Goal: Task Accomplishment & Management: Complete application form

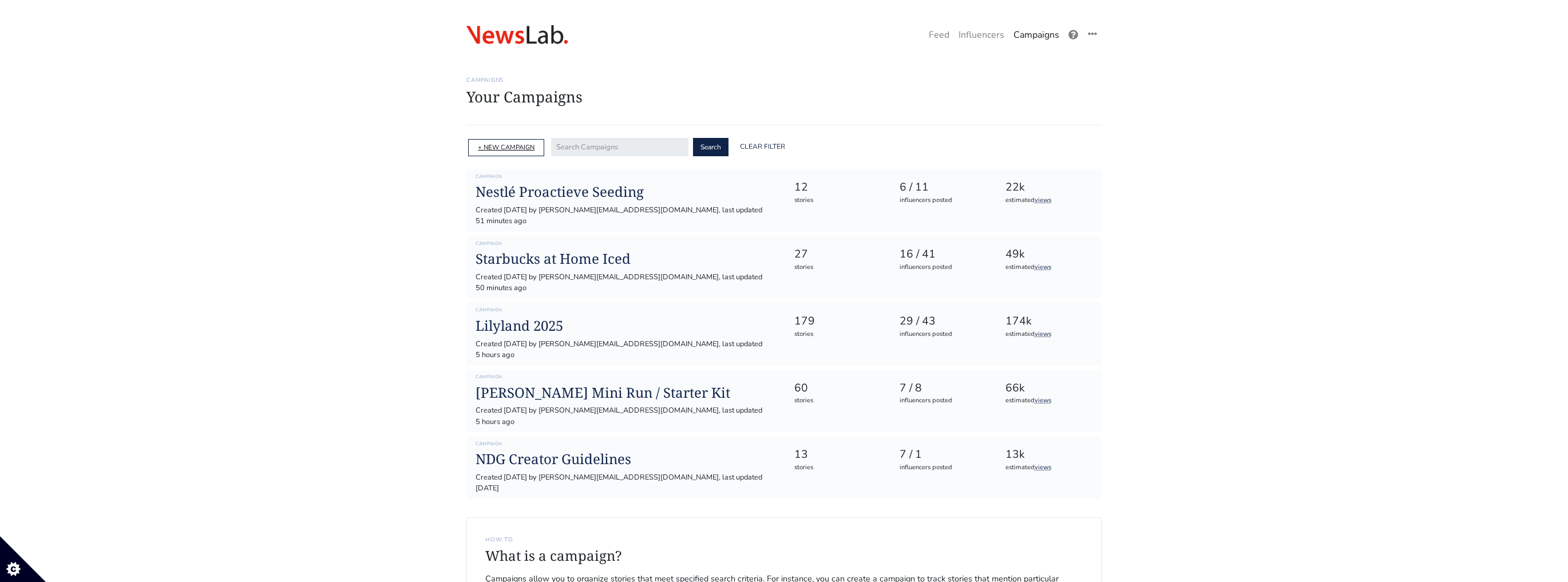
click at [525, 150] on link "+ NEW CAMPAIGN" at bounding box center [506, 148] width 57 height 8
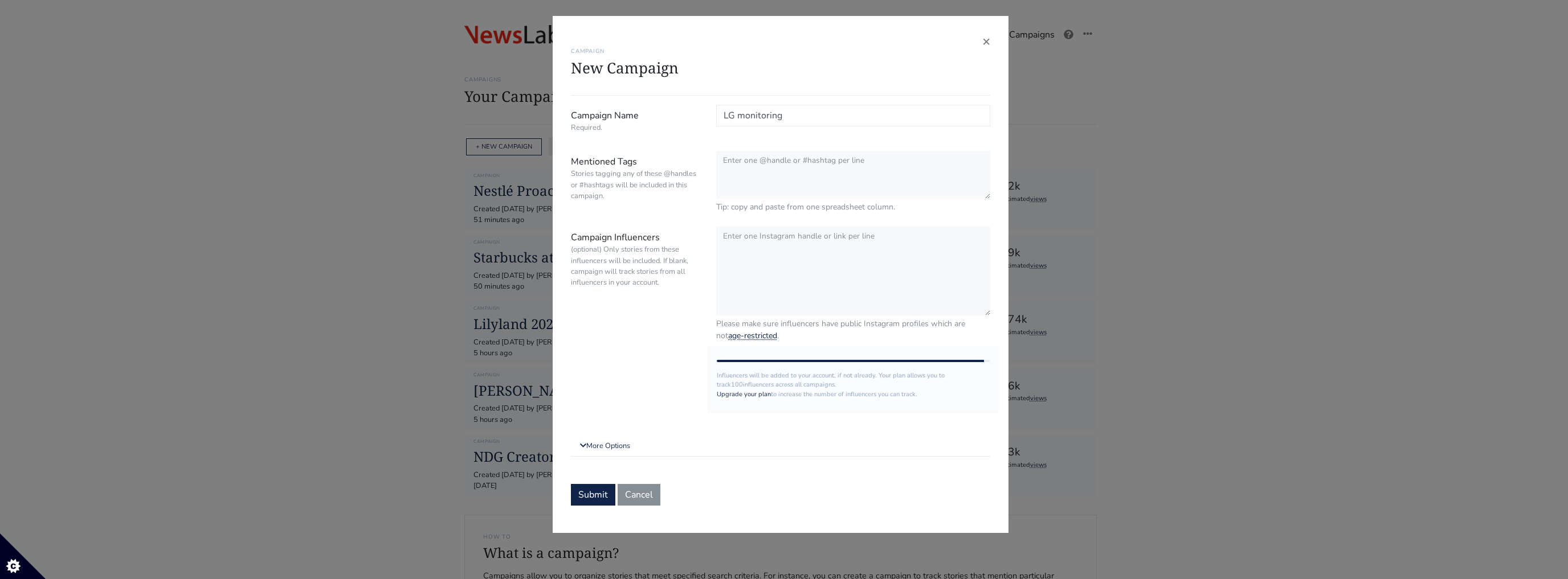
type input "LG monitoring"
click at [768, 159] on textarea "Mentioned Tags Stories tagging any of these @handles or #hashtags will be inclu…" at bounding box center [853, 175] width 274 height 49
click at [794, 178] on textarea "@" at bounding box center [853, 175] width 274 height 49
paste textarea "qtrustfull"
click at [792, 159] on textarea "@qtrustfull" at bounding box center [853, 175] width 274 height 49
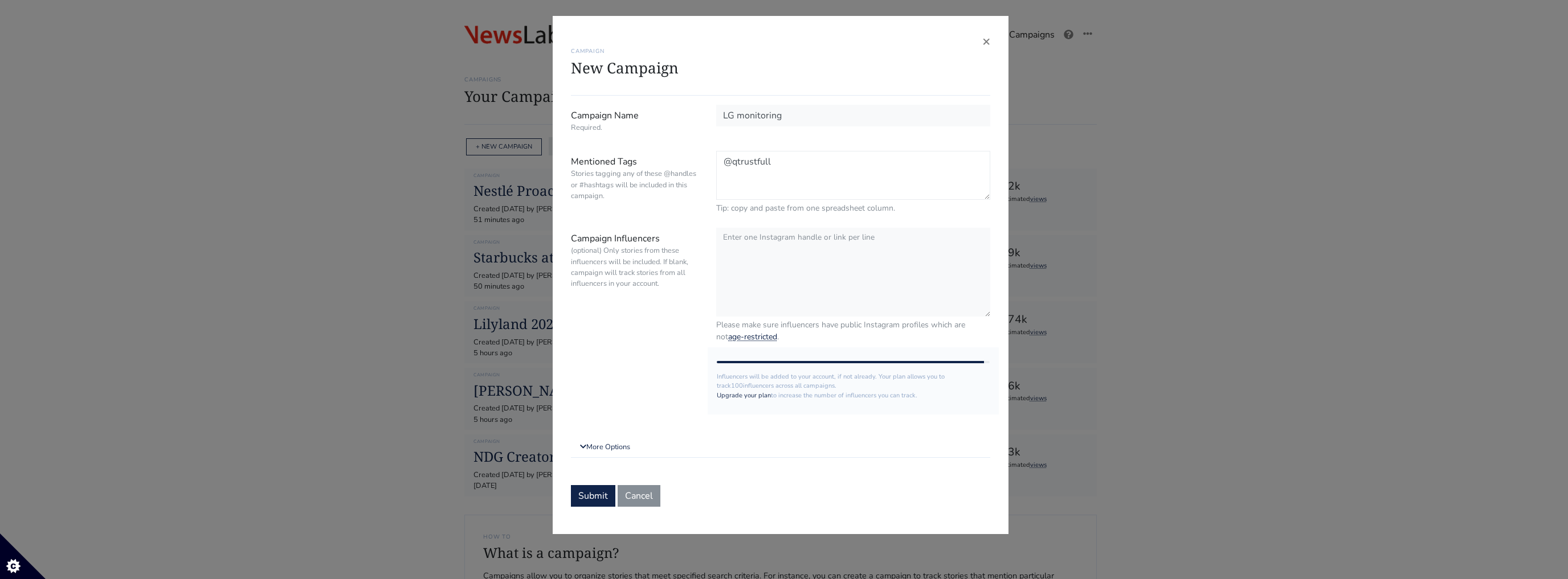
click at [772, 158] on textarea "@qtrustfull" at bounding box center [853, 175] width 274 height 49
drag, startPoint x: 802, startPoint y: 163, endPoint x: 599, endPoint y: 150, distance: 203.4
click at [599, 151] on div "Mentioned Tags Stories tagging any of these @handles or #hashtags will be inclu…" at bounding box center [781, 182] width 436 height 63
type textarea "@qtrustfull"
click at [786, 258] on textarea "Campaign Influencers (optional) Only stories from these influencers will be inc…" at bounding box center [853, 271] width 274 height 90
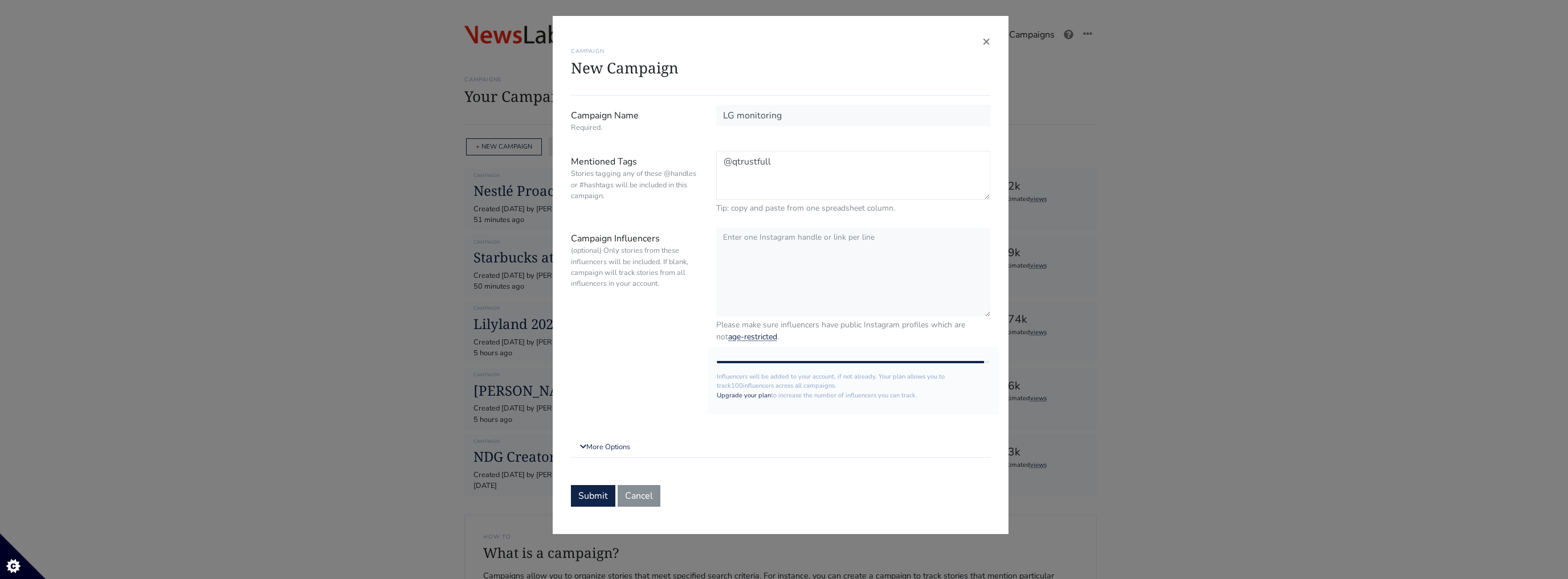
drag, startPoint x: 792, startPoint y: 162, endPoint x: 662, endPoint y: 162, distance: 130.0
click at [662, 162] on div "Mentioned Tags Stories tagging any of these @handles or #hashtags will be inclu…" at bounding box center [781, 182] width 436 height 63
click at [796, 241] on textarea "Campaign Influencers (optional) Only stories from these influencers will be inc…" at bounding box center [853, 271] width 274 height 90
paste textarea "@qtrustfull"
type textarea "@qtrustfull"
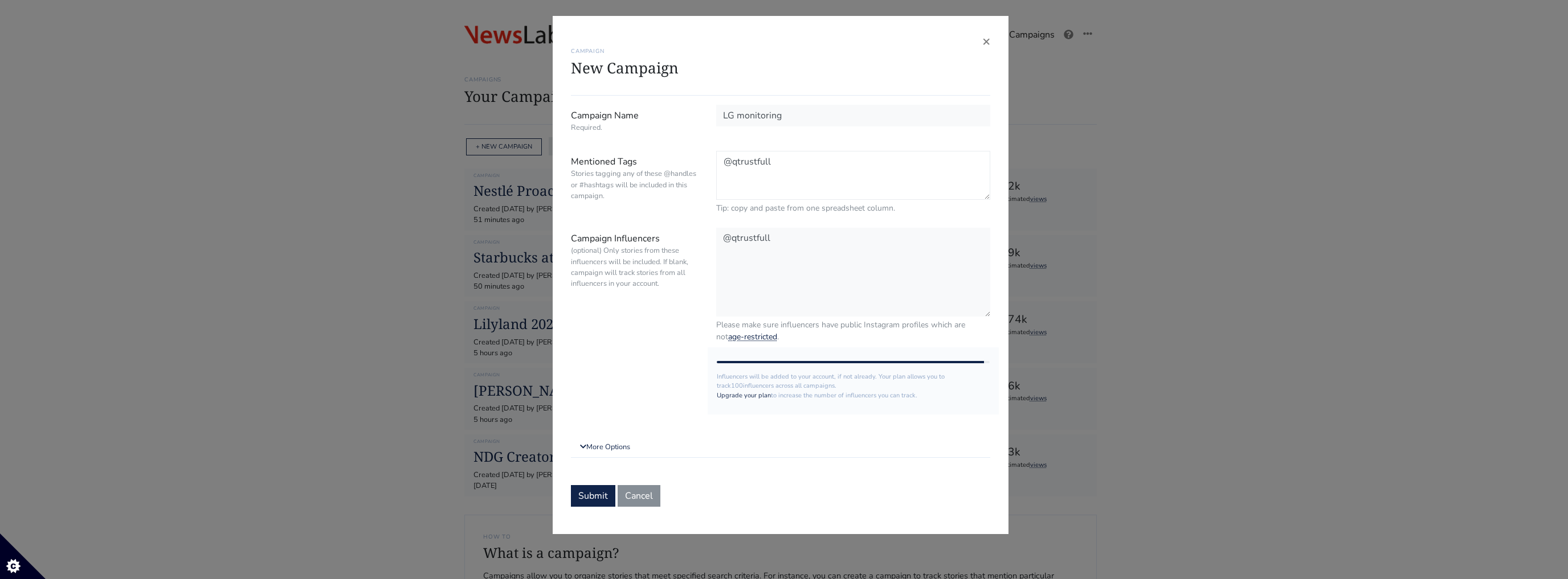
drag, startPoint x: 808, startPoint y: 171, endPoint x: 629, endPoint y: 173, distance: 179.0
click at [629, 173] on div "Mentioned Tags Stories tagging any of these @handles or #hashtags will be inclu…" at bounding box center [781, 182] width 436 height 63
click at [679, 169] on small "Stories tagging any of these @handles or #hashtags will be included in this cam…" at bounding box center [635, 185] width 129 height 33
click at [0, 0] on textarea "Mentioned Tags Stories tagging any of these @handles or #hashtags will be inclu…" at bounding box center [0, 0] width 0 height 0
click at [684, 207] on label "Mentioned Tags Stories tagging any of these @handles or #hashtags will be inclu…" at bounding box center [635, 182] width 145 height 62
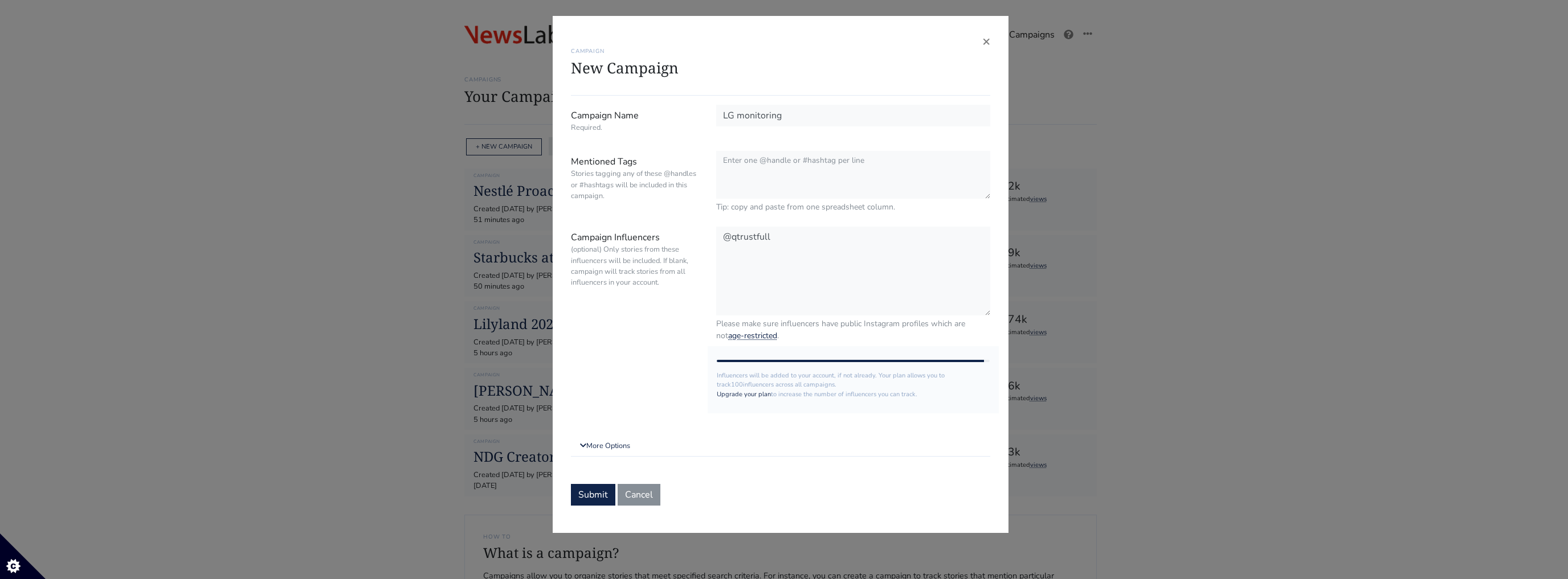
click at [0, 0] on textarea "Mentioned Tags Stories tagging any of these @handles or #hashtags will be inclu…" at bounding box center [0, 0] width 0 height 0
click at [745, 179] on textarea "Mentioned Tags Stories tagging any of these @handles or #hashtags will be inclu…" at bounding box center [853, 175] width 274 height 49
type textarea "#LG @lg_nederland #LGnederland #lifesgood"
click at [626, 445] on link "More Options" at bounding box center [780, 446] width 419 height 21
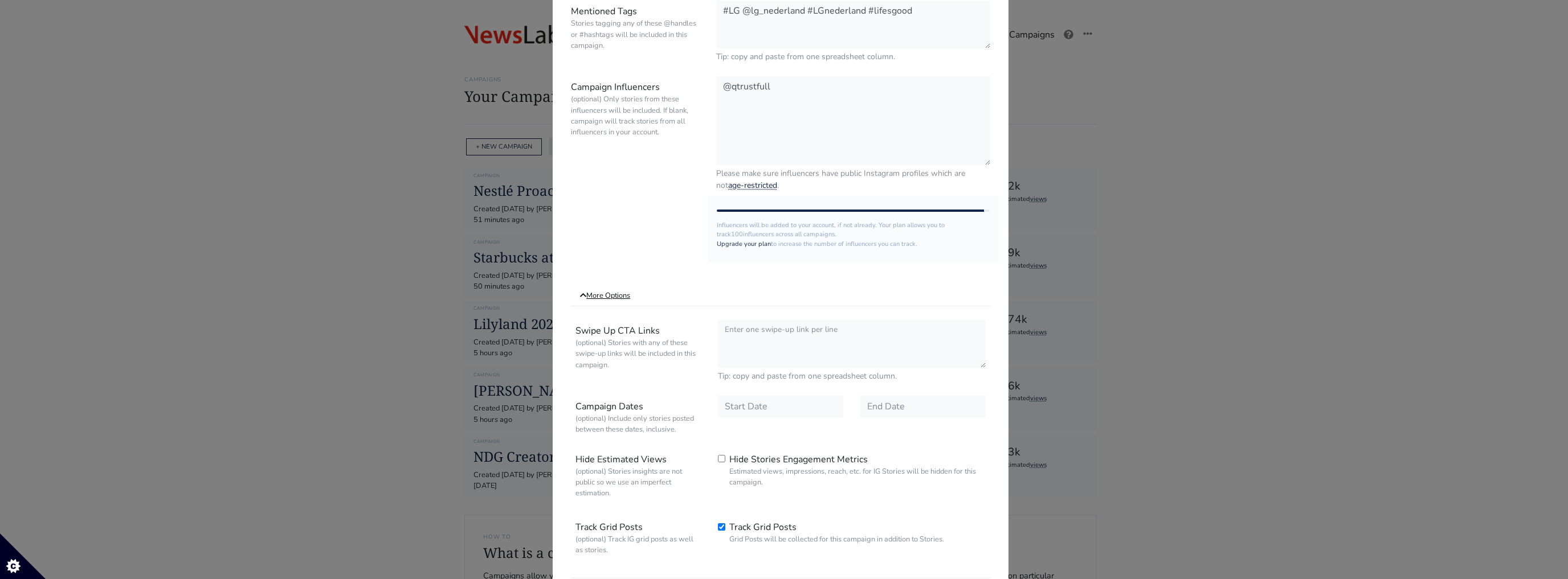
scroll to position [244, 0]
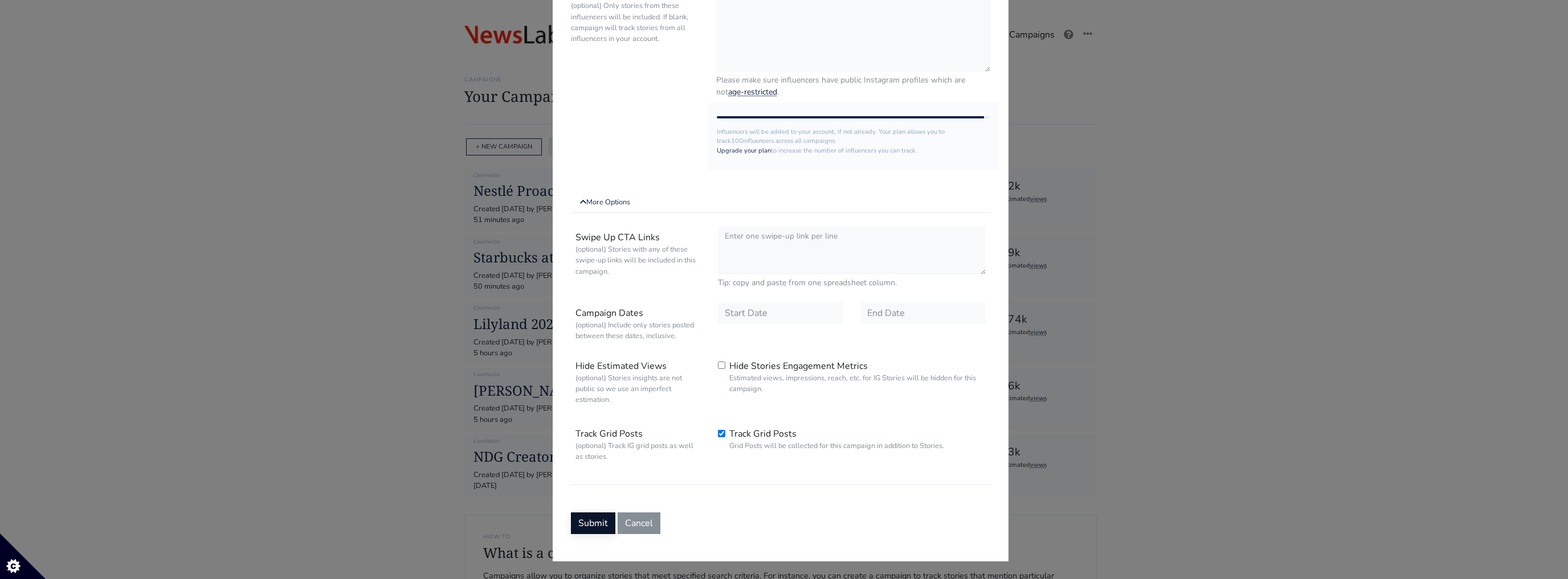
click at [574, 523] on button "Submit" at bounding box center [593, 523] width 45 height 22
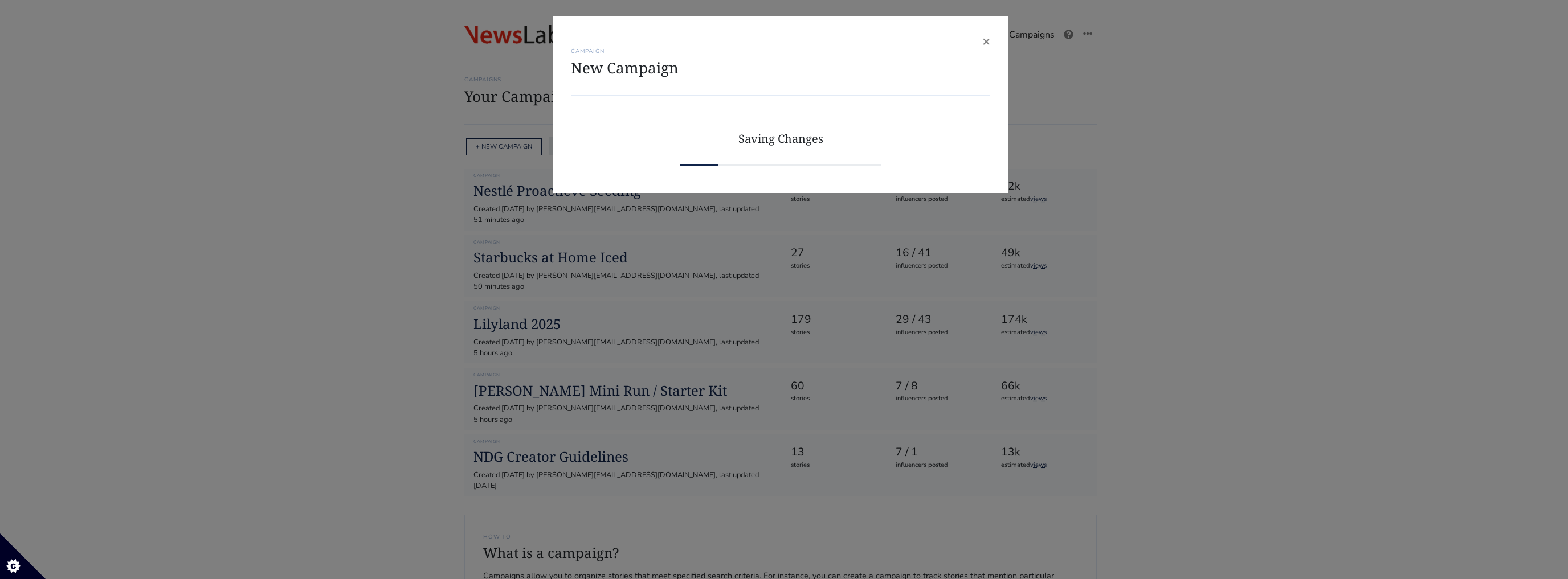
scroll to position [0, 0]
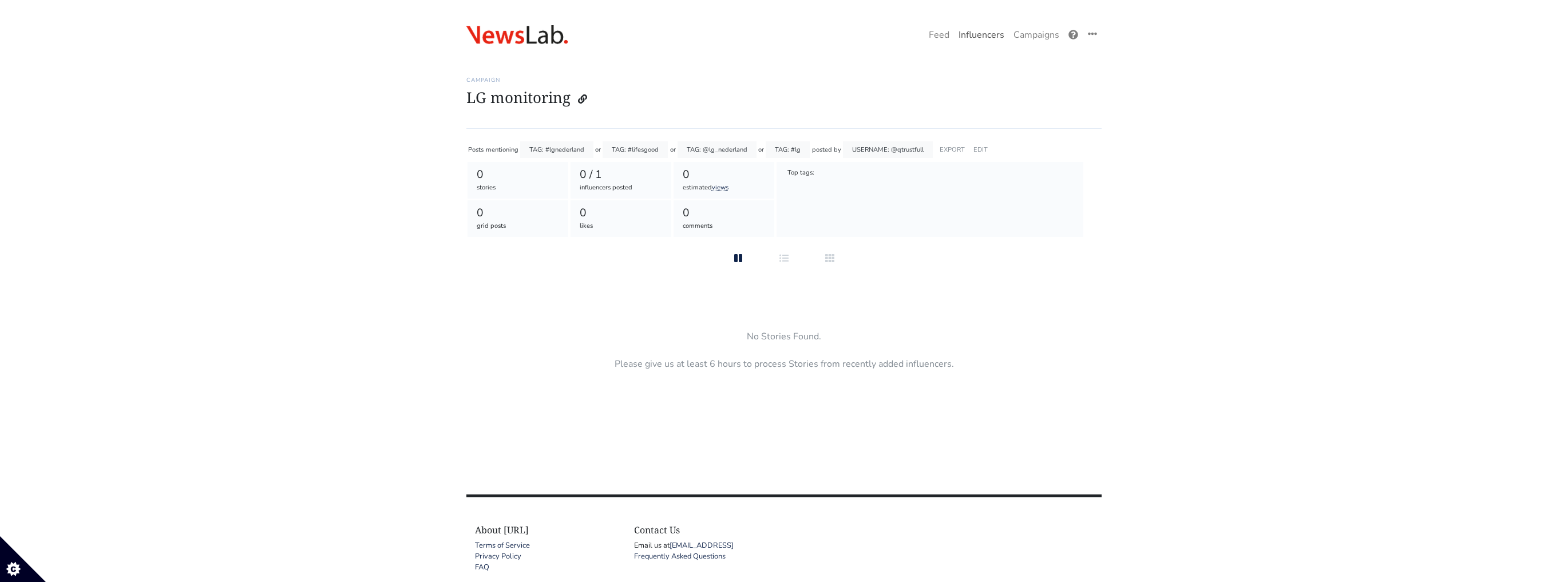
click at [993, 34] on link "Influencers" at bounding box center [981, 34] width 55 height 23
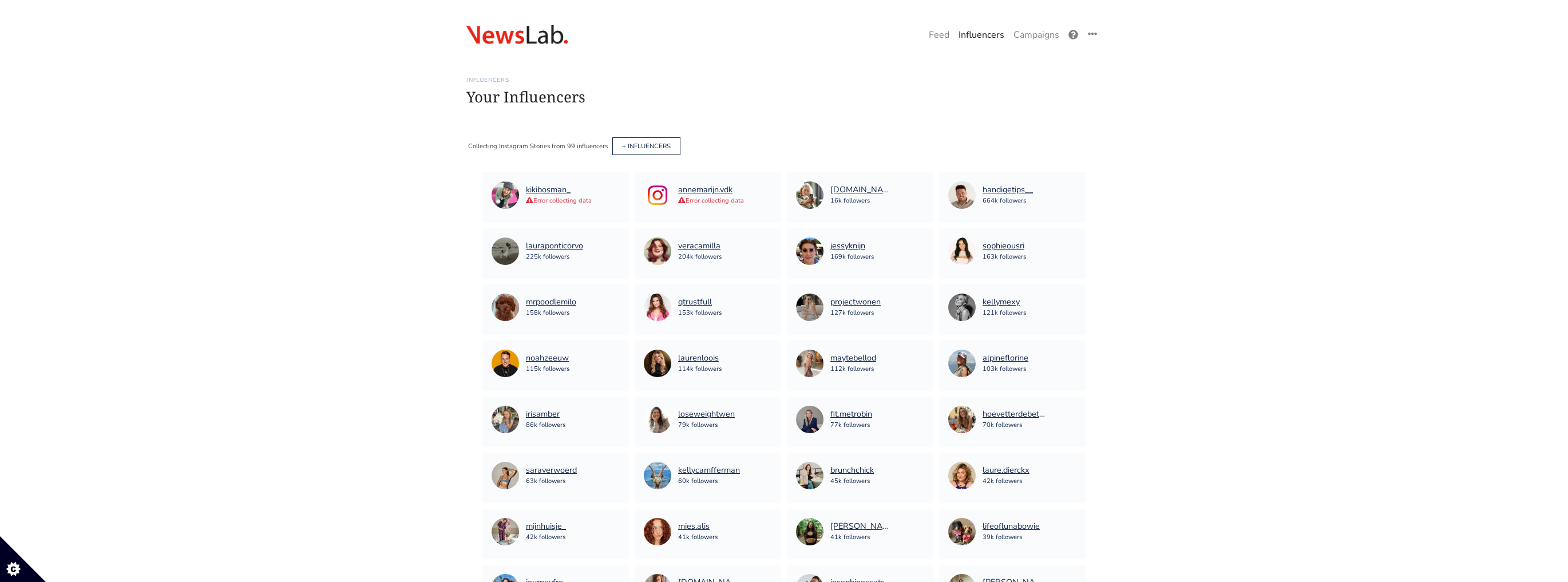
click at [993, 34] on link "Influencers" at bounding box center [981, 34] width 55 height 23
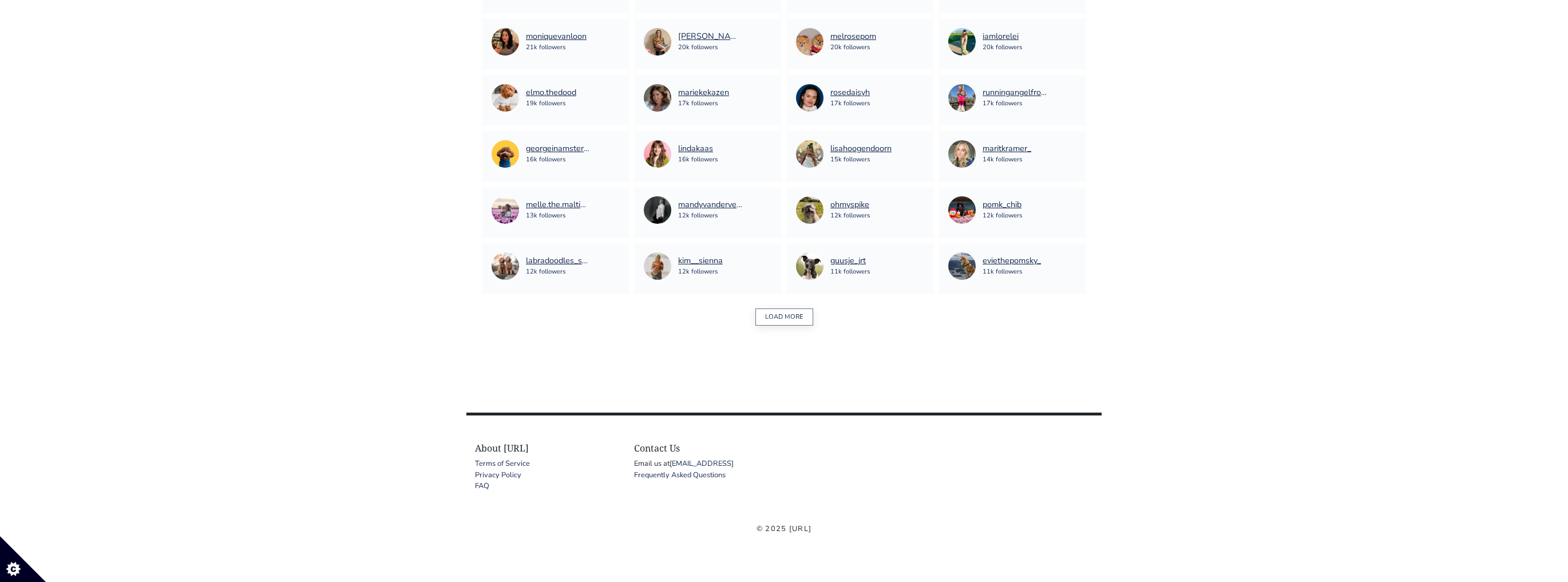
click at [803, 321] on button "LOAD MORE" at bounding box center [783, 317] width 57 height 18
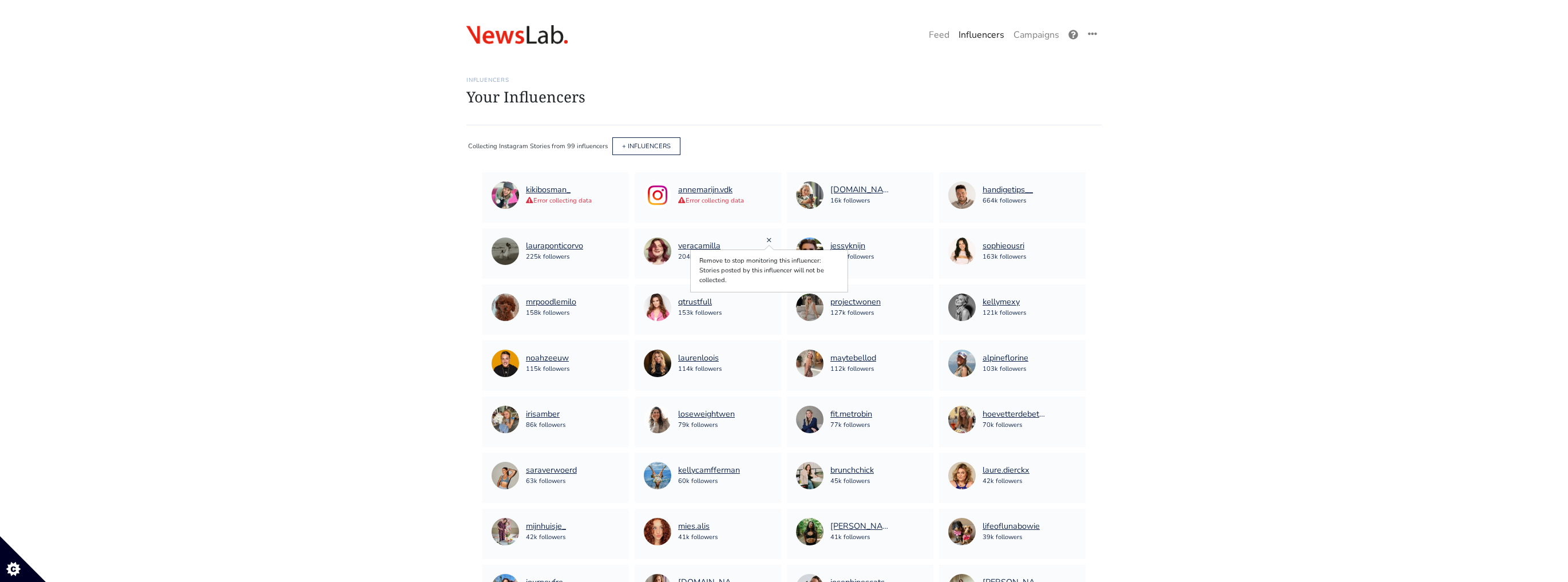
click at [767, 238] on link "×" at bounding box center [768, 239] width 6 height 13
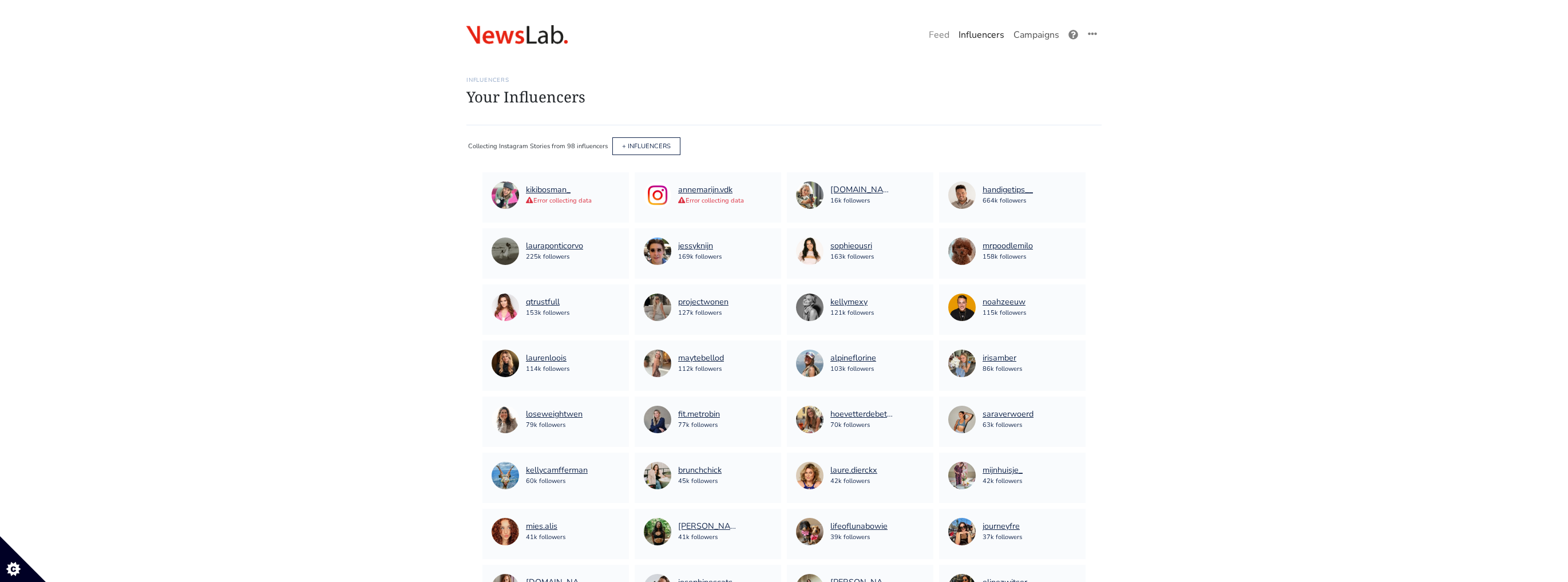
click at [1026, 35] on link "Campaigns" at bounding box center [1036, 34] width 55 height 23
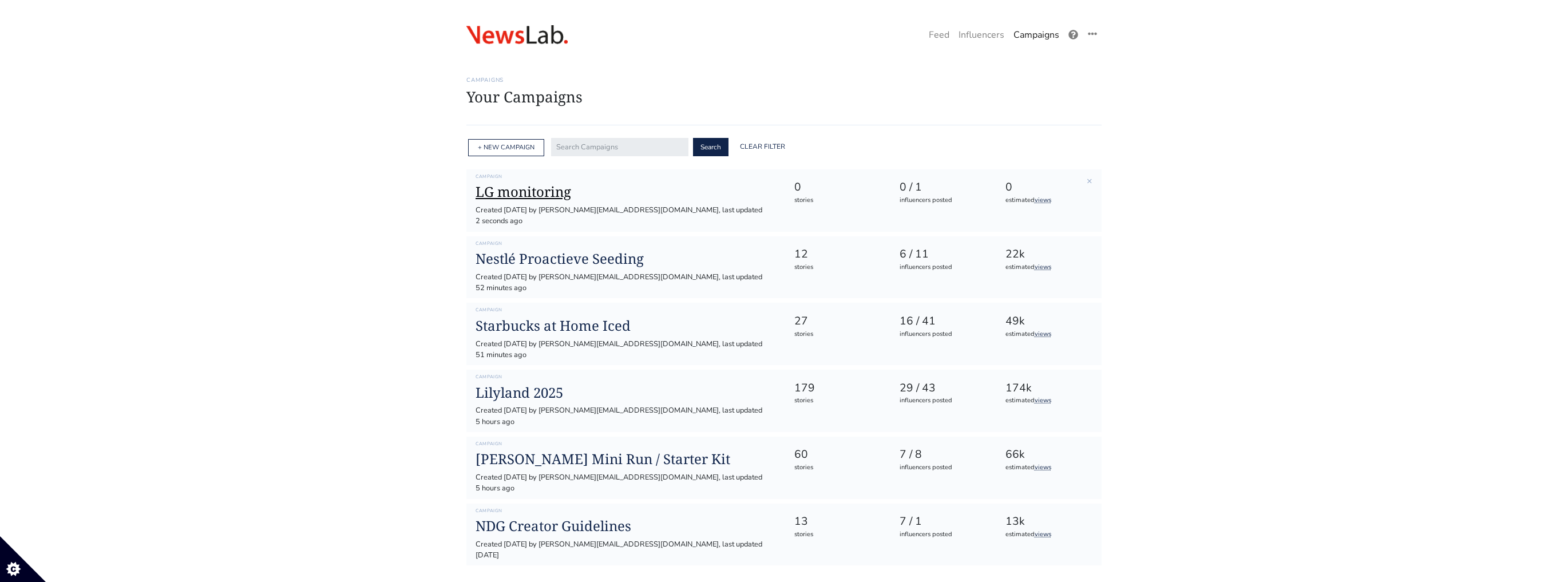
click at [547, 191] on h1 "LG monitoring" at bounding box center [626, 192] width 300 height 17
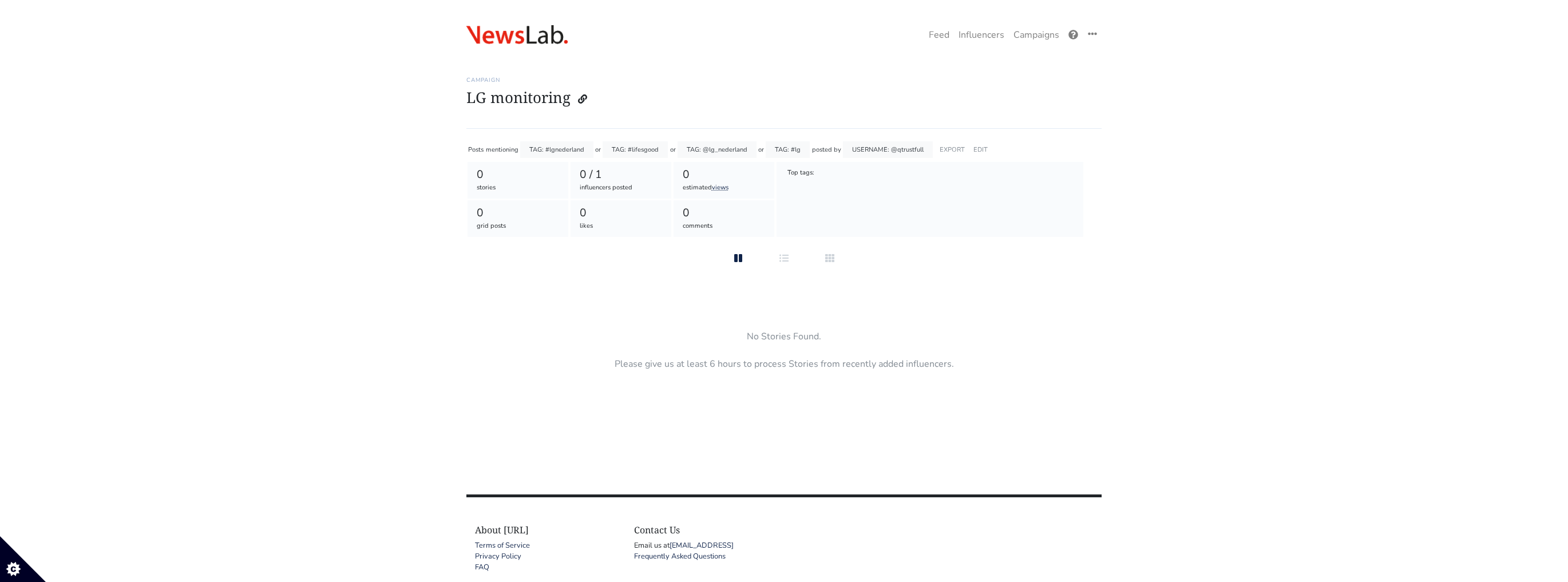
click at [885, 152] on div "USERNAME: @qtrustfull" at bounding box center [888, 150] width 90 height 17
